Goal: Register for event/course

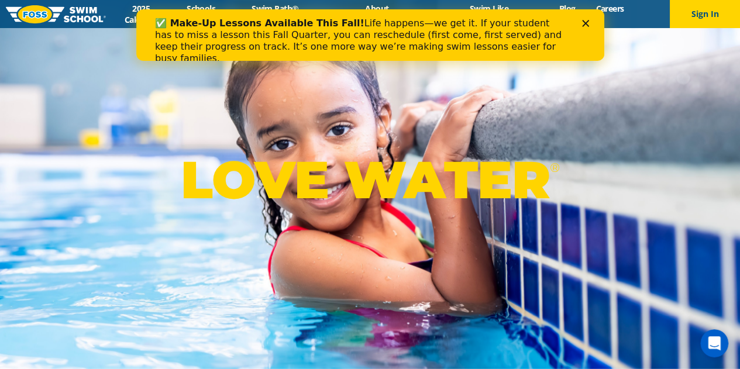
click at [593, 20] on div "Close" at bounding box center [587, 23] width 12 height 7
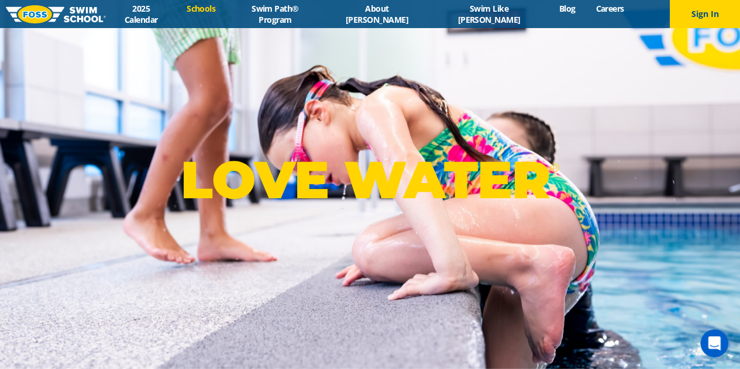
click at [226, 14] on link "Schools" at bounding box center [201, 8] width 49 height 11
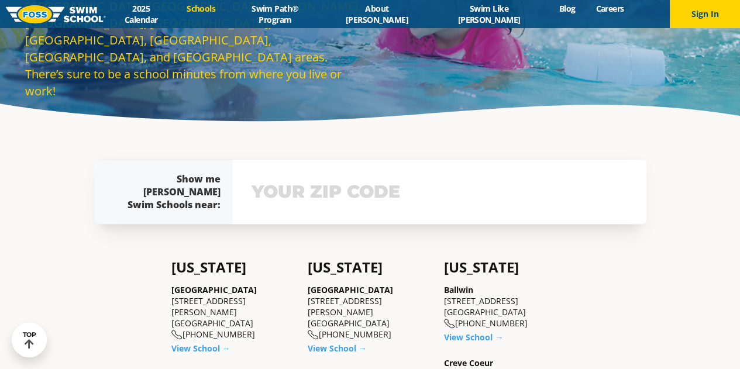
click at [336, 207] on input "text" at bounding box center [439, 192] width 381 height 34
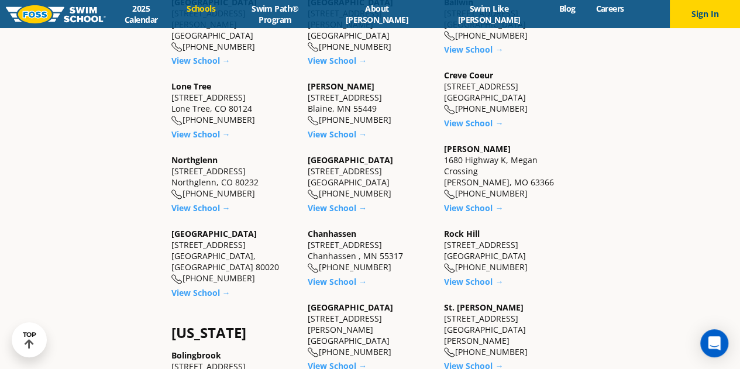
scroll to position [421, 0]
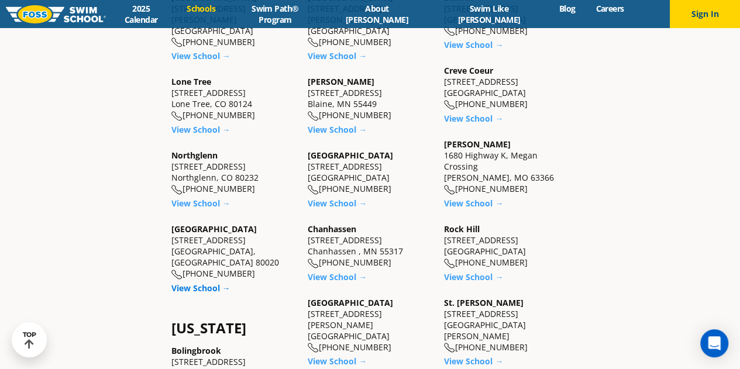
click at [206, 283] on link "View School →" at bounding box center [200, 288] width 59 height 11
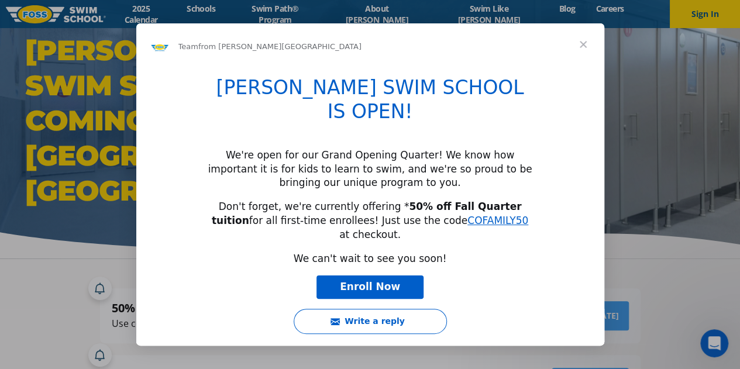
click at [586, 42] on span "Close" at bounding box center [583, 44] width 42 height 42
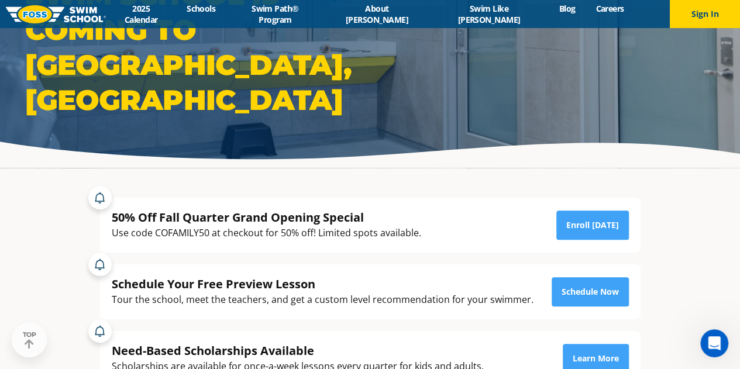
scroll to position [161, 0]
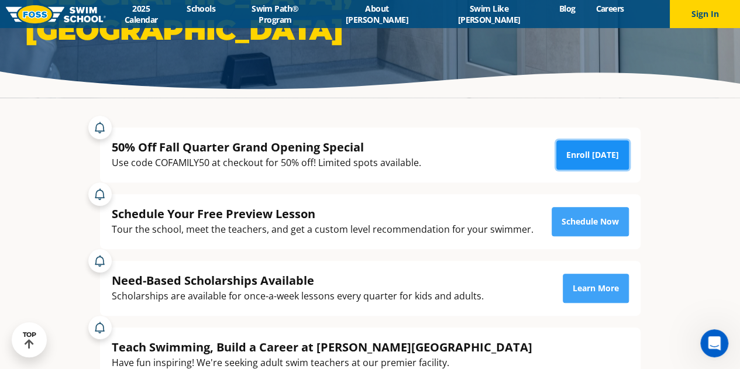
click at [581, 157] on link "Enroll [DATE]" at bounding box center [592, 154] width 73 height 29
